Goal: Task Accomplishment & Management: Manage account settings

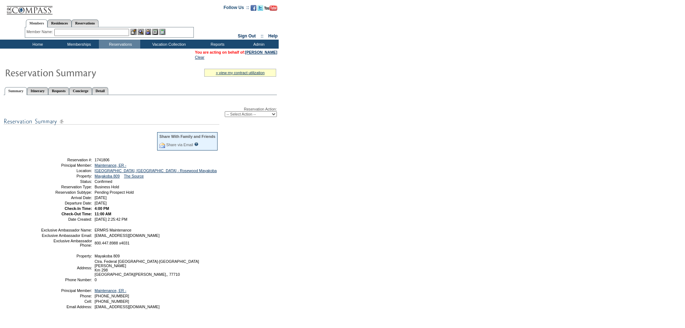
click at [273, 113] on select "-- Select Action -- Modify Reservation Dates Modify Reservation Cost Modify Occ…" at bounding box center [251, 114] width 52 height 6
select select "ChangeCost"
click at [225, 113] on select "-- Select Action -- Modify Reservation Dates Modify Reservation Cost Modify Occ…" at bounding box center [251, 114] width 52 height 6
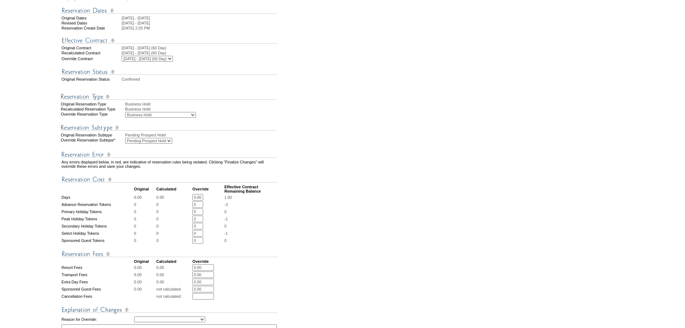
scroll to position [144, 0]
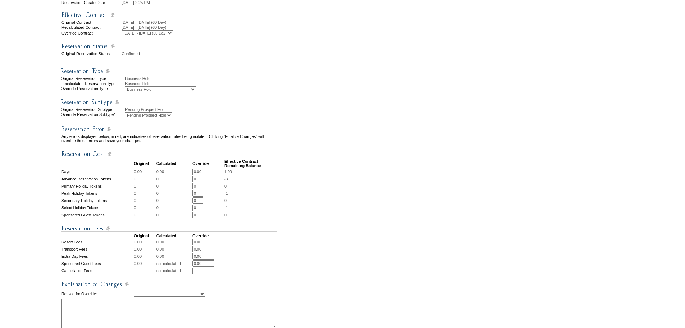
click at [162, 118] on select "Business Hold Pending Prospect Hold" at bounding box center [148, 115] width 47 height 6
select select "PropMaintBusinessHold-BusinessHold"
click at [125, 118] on select "Business Hold Pending Prospect Hold" at bounding box center [148, 115] width 47 height 6
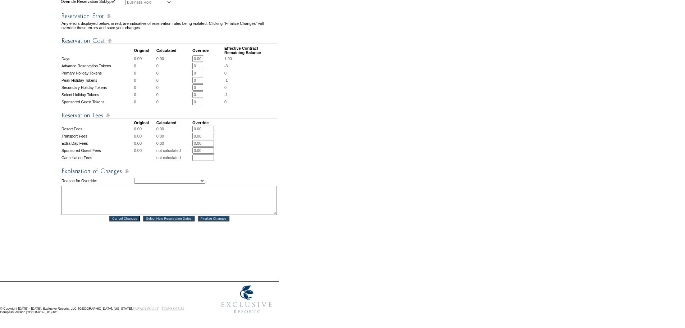
click at [205, 178] on select "Creating Continuous Stay Days Rebooked After Cancellation Editing Occupant Expe…" at bounding box center [169, 181] width 71 height 6
select select "1039"
click at [134, 178] on select "Creating Continuous Stay Days Rebooked After Cancellation Editing Occupant Expe…" at bounding box center [169, 181] width 71 height 6
click at [124, 188] on textarea "t" at bounding box center [170, 200] width 216 height 29
type textarea "tw"
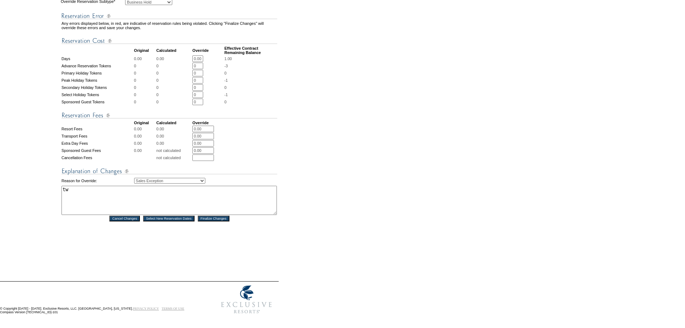
click at [207, 216] on input "Finalize Changes" at bounding box center [214, 219] width 32 height 6
